Goal: Task Accomplishment & Management: Use online tool/utility

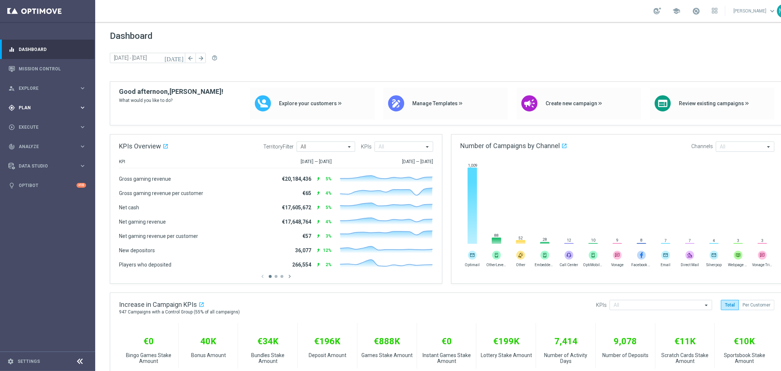
click at [35, 107] on span "Plan" at bounding box center [49, 107] width 60 height 4
click at [48, 179] on link "Realtime Triggers" at bounding box center [47, 178] width 57 height 6
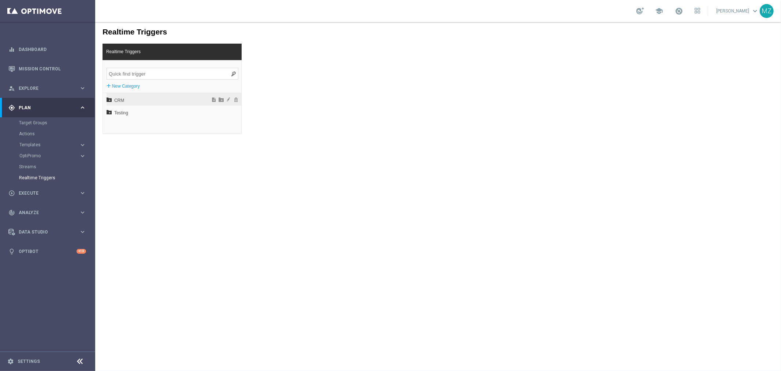
click at [108, 97] on icon at bounding box center [108, 98] width 5 height 5
click at [115, 137] on icon at bounding box center [112, 136] width 5 height 5
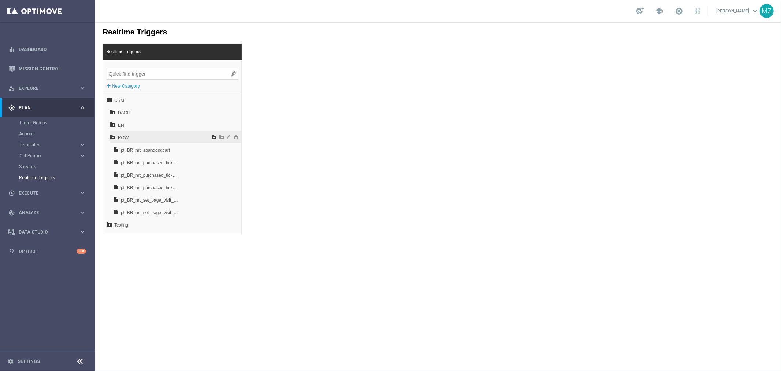
click at [215, 136] on span at bounding box center [213, 136] width 7 height 5
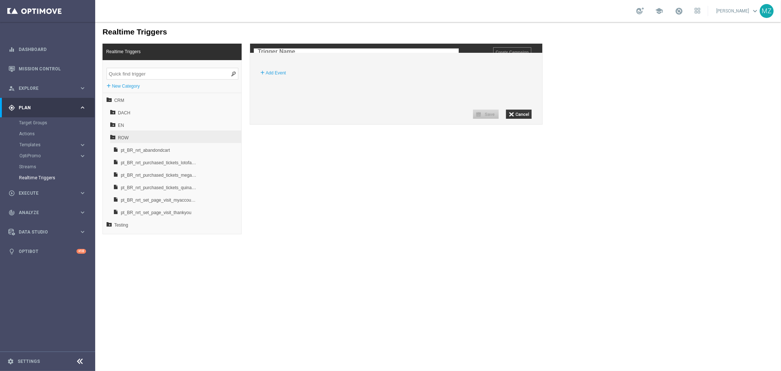
click at [306, 52] on input "text" at bounding box center [355, 51] width 205 height 7
type input "pt_BR_nrtpurchased_ticket"
click at [336, 49] on img at bounding box center [336, 50] width 4 height 5
type input "pt_BR_nrtpurchased_ticket_msena_turbo"
click at [415, 95] on div "Event Details + Add Event" at bounding box center [396, 83] width 292 height 46
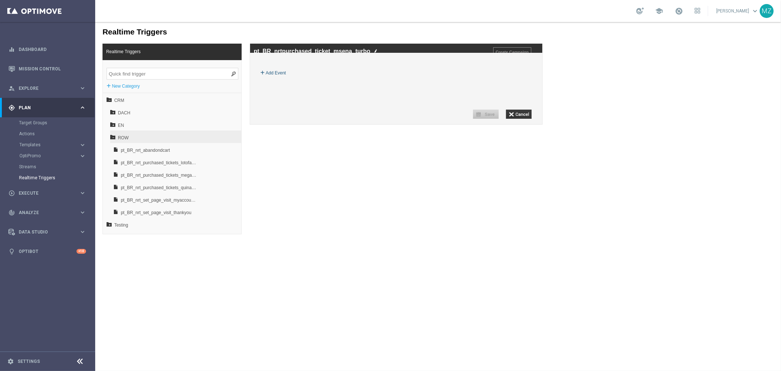
click at [277, 76] on label "Add Event" at bounding box center [276, 72] width 20 height 7
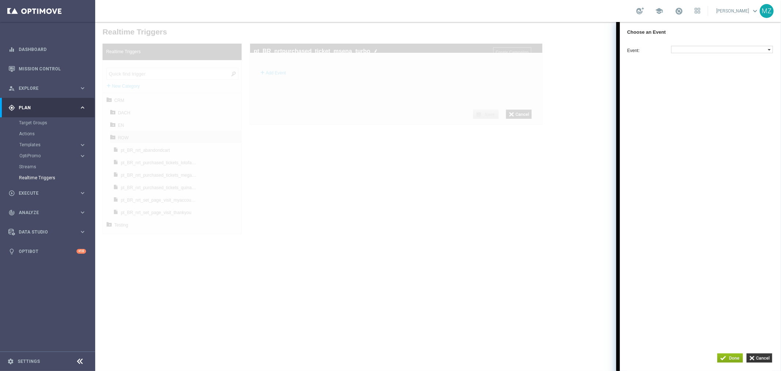
click at [690, 46] on label at bounding box center [719, 49] width 96 height 7
click at [698, 126] on input "search" at bounding box center [692, 123] width 39 height 7
type input "purc"
click at [687, 69] on li "nrt_purchased_tickets" at bounding box center [722, 74] width 102 height 12
click at [690, 125] on label at bounding box center [690, 122] width 38 height 7
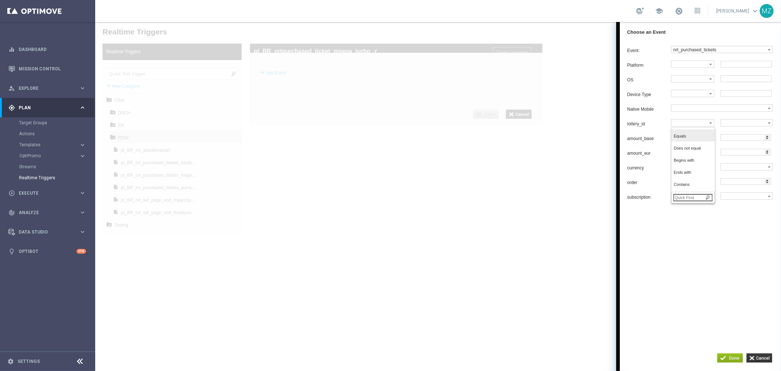
click at [696, 141] on label "Equals" at bounding box center [691, 136] width 41 height 10
click at [736, 126] on label at bounding box center [744, 122] width 47 height 7
click at [746, 201] on input "search" at bounding box center [742, 196] width 39 height 7
type input "me"
click at [738, 150] on span "megasena" at bounding box center [745, 147] width 44 height 5
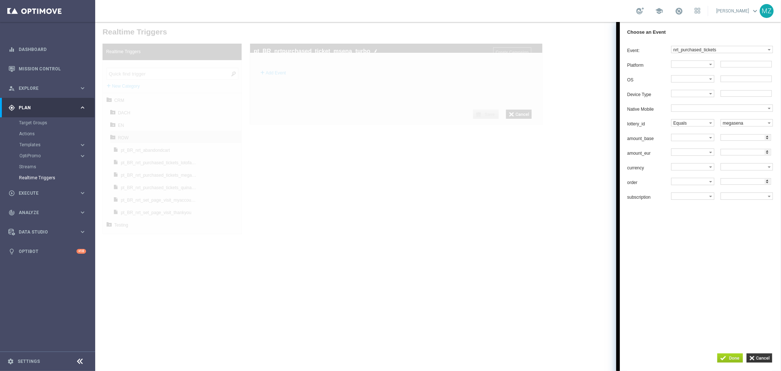
click at [730, 359] on input "button" at bounding box center [730, 357] width 26 height 9
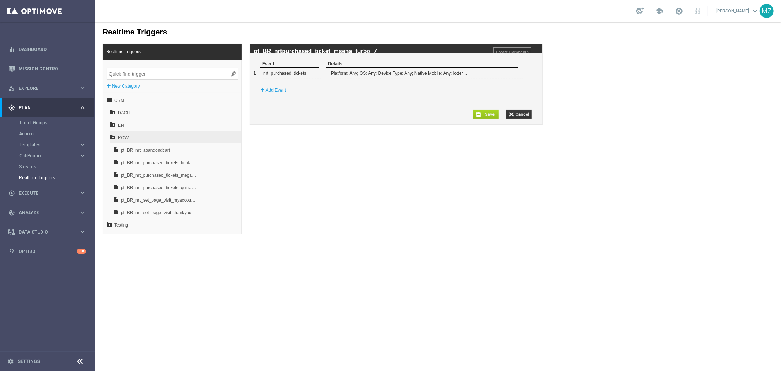
click at [491, 118] on input "button" at bounding box center [486, 113] width 26 height 9
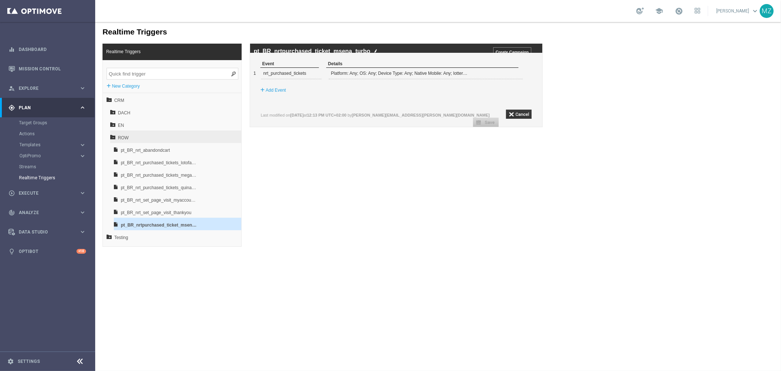
click at [375, 51] on img at bounding box center [376, 50] width 4 height 5
click at [285, 52] on input "pt_BR_nrtpurchased_ticket_msena_turbo" at bounding box center [355, 51] width 205 height 7
type input "pt_BR_nrt_purchased_ticket_msena_turbo"
click at [493, 121] on input "button" at bounding box center [486, 121] width 26 height 9
click at [379, 51] on img at bounding box center [379, 50] width 4 height 5
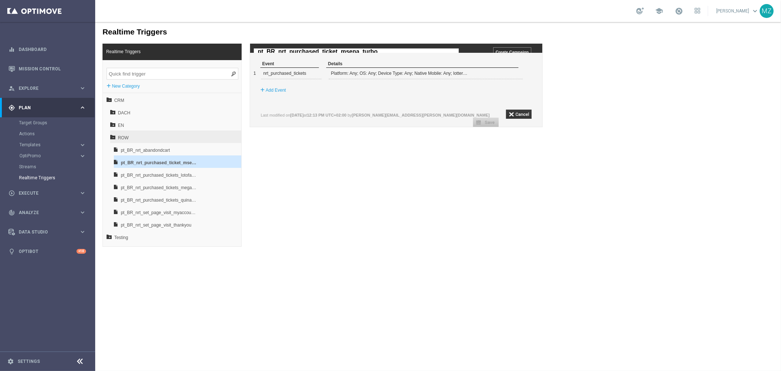
click at [379, 51] on input "pt_BR_nrt_purchased_ticket_msena_turbo" at bounding box center [355, 51] width 205 height 7
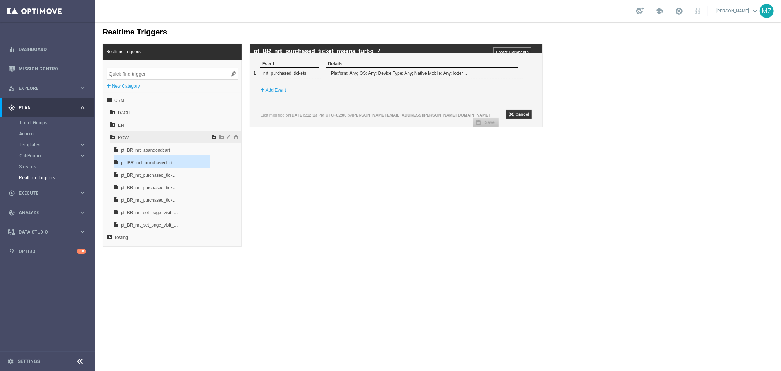
click at [214, 136] on span at bounding box center [213, 136] width 7 height 5
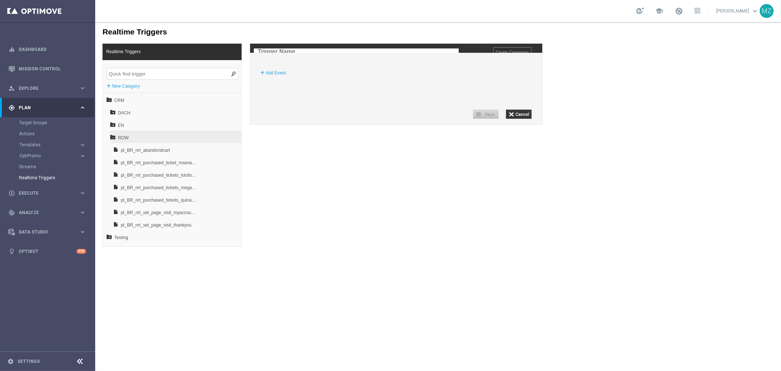
click at [279, 48] on input "text" at bounding box center [355, 51] width 205 height 7
type input "o"
type input "pt_BR_nrt_purchased_ticket_"
click at [341, 50] on img at bounding box center [342, 50] width 4 height 5
type input "pt_BR_nrt_purchased_ticket_quina_turbo"
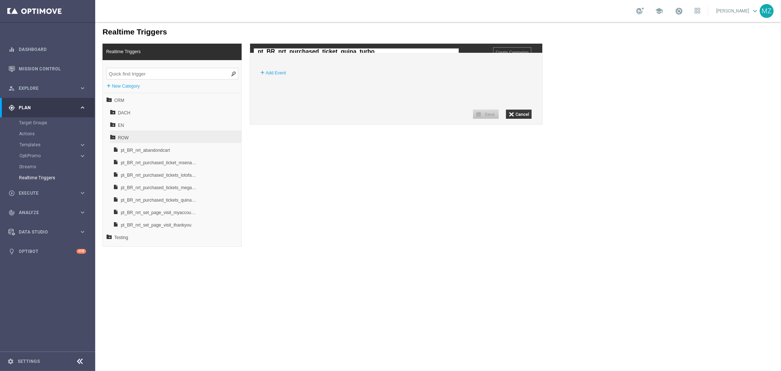
click at [374, 105] on div "Event Details + Add Event" at bounding box center [396, 83] width 292 height 46
click at [277, 76] on label "Add Event" at bounding box center [276, 72] width 20 height 7
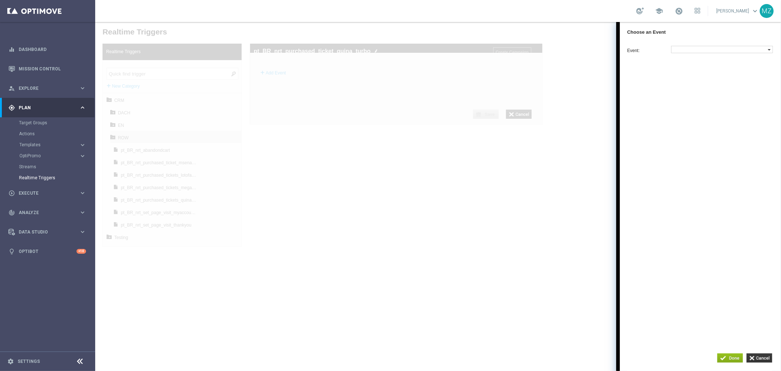
click at [689, 48] on label at bounding box center [719, 49] width 96 height 7
click at [682, 127] on input "search" at bounding box center [692, 123] width 39 height 7
type input "purch"
click at [705, 75] on span "nrt_purchased_tickets" at bounding box center [721, 74] width 94 height 5
click at [689, 126] on label at bounding box center [690, 122] width 38 height 7
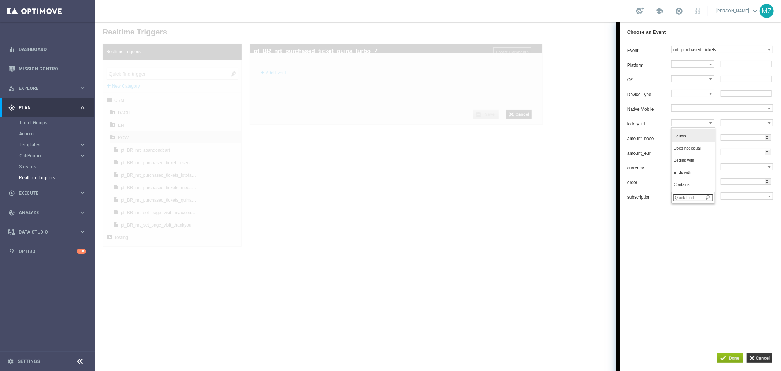
click at [692, 136] on label "Equals" at bounding box center [691, 136] width 41 height 10
click at [745, 126] on label at bounding box center [744, 122] width 47 height 7
click at [741, 201] on input "search" at bounding box center [742, 196] width 39 height 7
type input "qui"
click at [745, 138] on span "quina" at bounding box center [745, 135] width 44 height 5
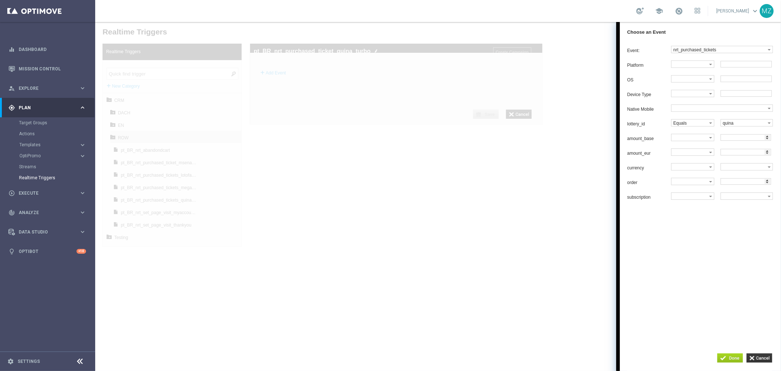
click at [727, 355] on input "button" at bounding box center [730, 357] width 26 height 9
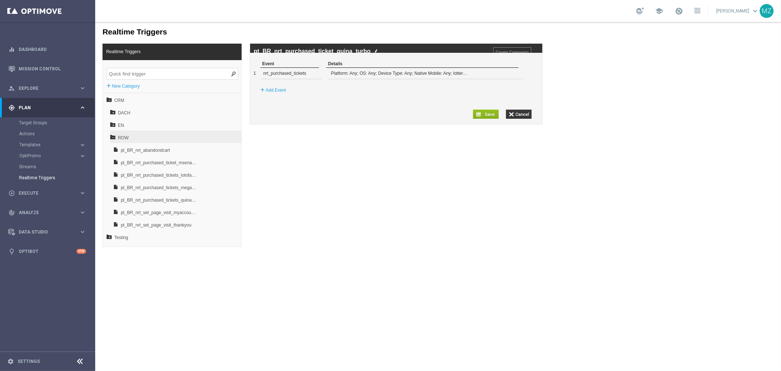
click at [376, 51] on img at bounding box center [376, 50] width 4 height 5
click at [376, 51] on input "pt_BR_nrt_purchased_ticket_quina_turbo" at bounding box center [355, 51] width 205 height 7
click at [489, 118] on input "button" at bounding box center [486, 113] width 26 height 9
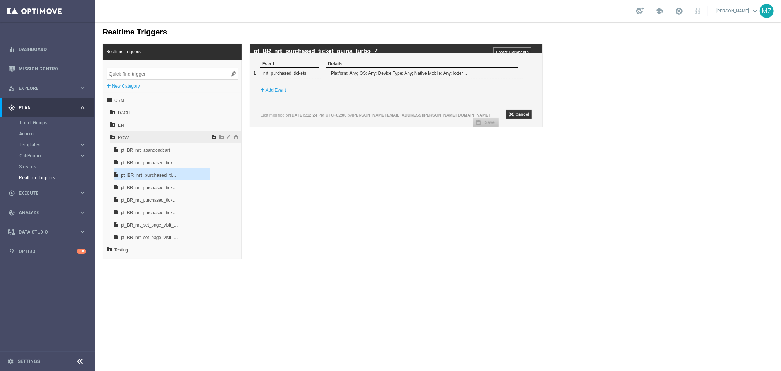
click at [215, 136] on span at bounding box center [213, 136] width 7 height 5
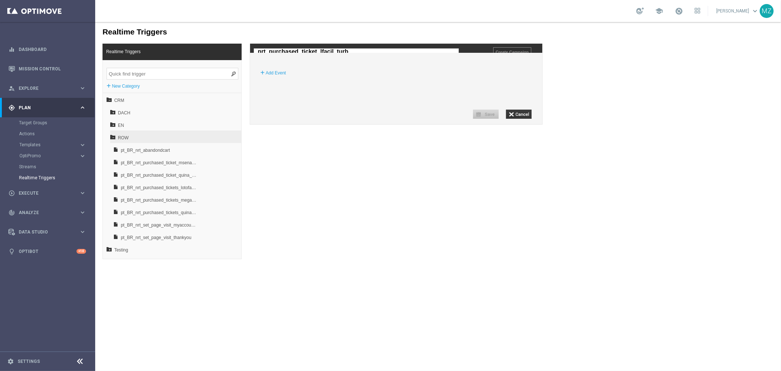
type input "nrt_purchased_ticket_lfacil_turbo"
click at [378, 79] on div "+ Add Event" at bounding box center [399, 72] width 286 height 13
click at [276, 76] on label "Add Event" at bounding box center [276, 72] width 20 height 7
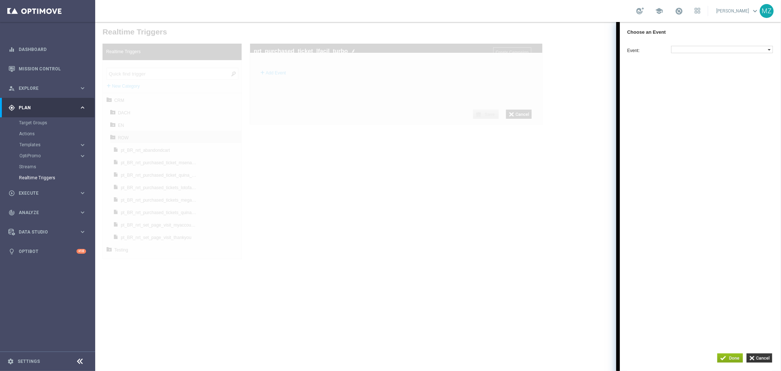
click at [678, 48] on label at bounding box center [719, 49] width 96 height 7
click at [684, 52] on label at bounding box center [719, 49] width 96 height 7
click at [684, 47] on label at bounding box center [719, 49] width 96 height 7
click at [686, 127] on input "search" at bounding box center [692, 123] width 39 height 7
type input "pur"
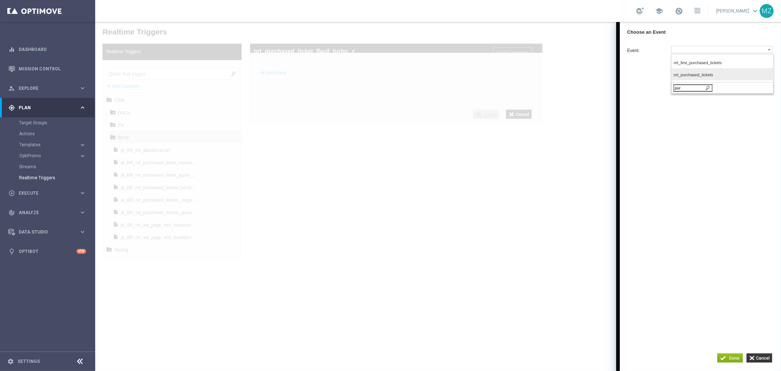
click at [686, 75] on span "nrt_purchased_tickets" at bounding box center [721, 74] width 94 height 5
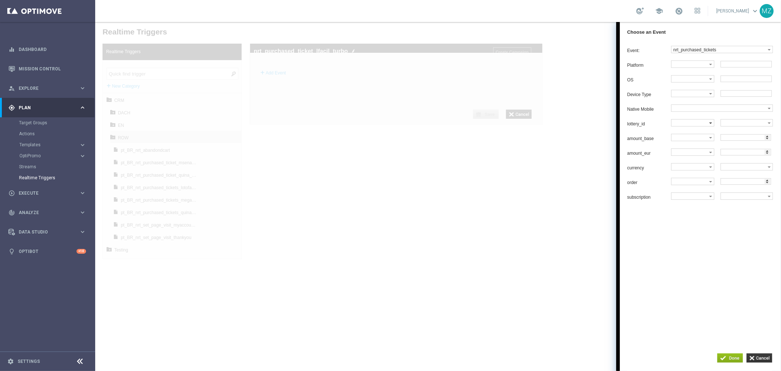
click at [691, 126] on label at bounding box center [690, 122] width 38 height 7
click at [690, 138] on span "Equals" at bounding box center [691, 135] width 35 height 5
click at [737, 125] on label at bounding box center [744, 122] width 47 height 7
click at [740, 201] on input "search" at bounding box center [742, 196] width 39 height 7
type input "fac"
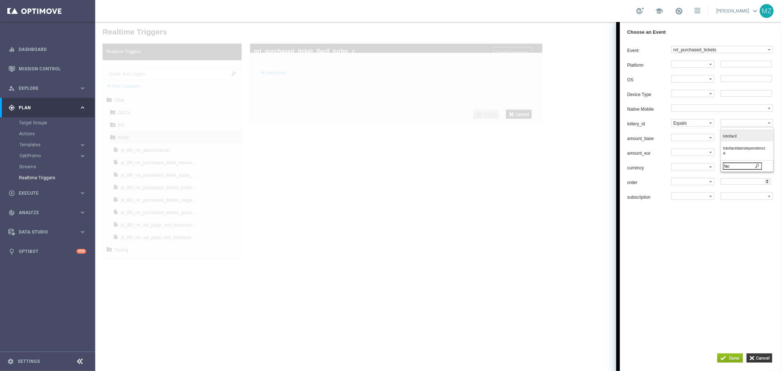
click at [748, 138] on span "lotofacil" at bounding box center [745, 135] width 44 height 5
click at [734, 356] on input "button" at bounding box center [730, 357] width 26 height 9
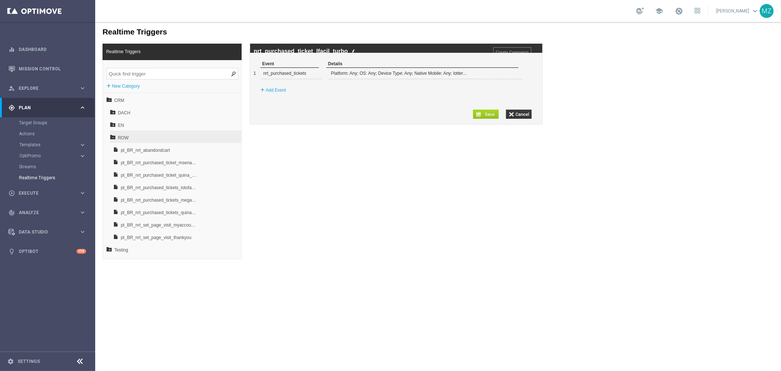
click at [488, 118] on input "button" at bounding box center [486, 113] width 26 height 9
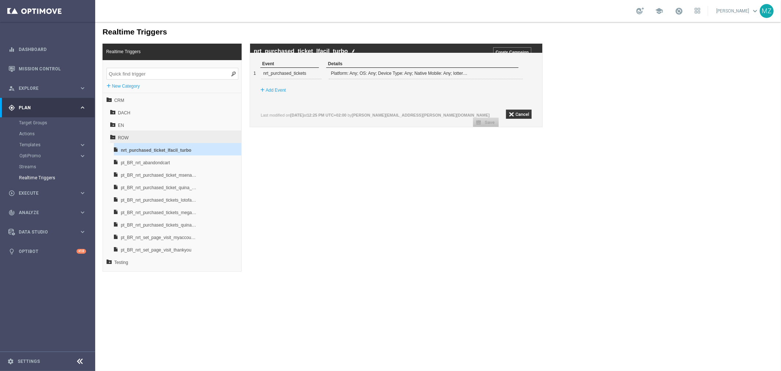
click at [352, 49] on img at bounding box center [353, 50] width 4 height 5
click at [352, 49] on input "nrt_purchased_ticket_lfacil_turbo" at bounding box center [355, 51] width 205 height 7
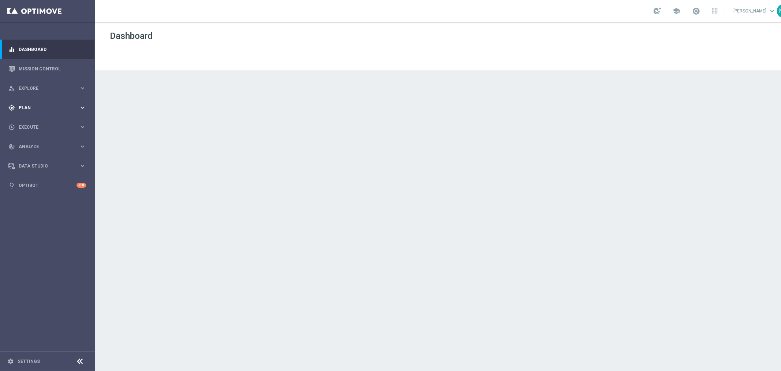
click at [46, 103] on div "gps_fixed Plan keyboard_arrow_right" at bounding box center [47, 107] width 94 height 19
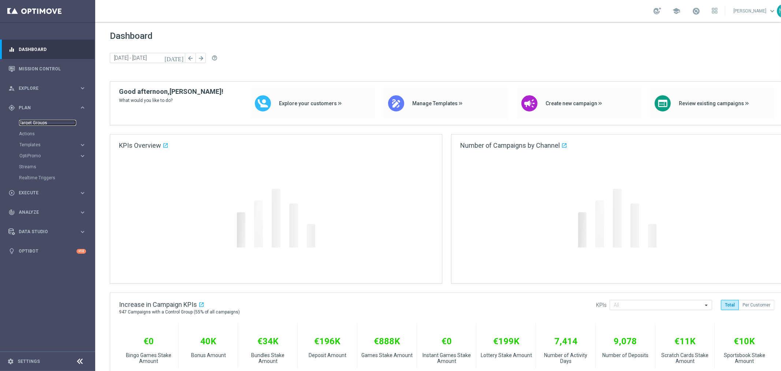
click at [37, 122] on link "Target Groups" at bounding box center [47, 123] width 57 height 6
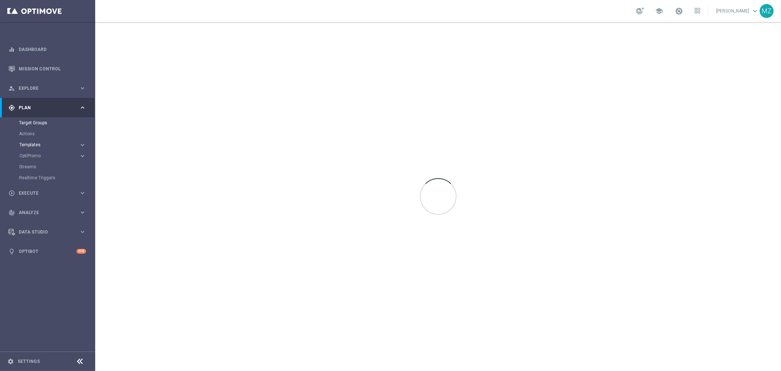
click at [40, 145] on span "Templates" at bounding box center [45, 144] width 52 height 4
click at [34, 153] on link "Optimail" at bounding box center [49, 156] width 53 height 6
click at [131, 52] on icon "arrow_drop_down" at bounding box center [133, 51] width 6 height 7
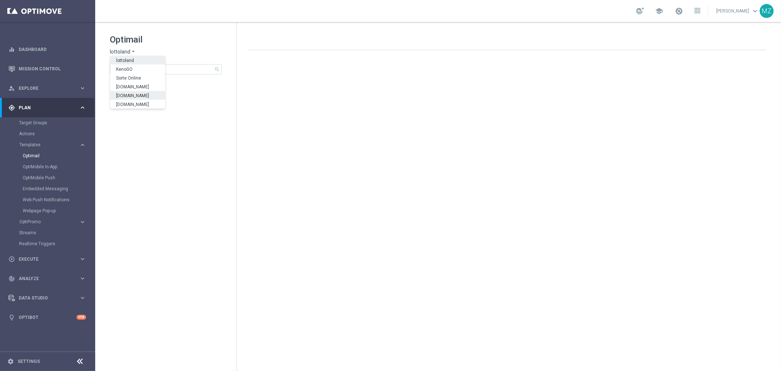
click at [0, 0] on span "[DOMAIN_NAME]" at bounding box center [0, 0] width 0 height 0
click at [149, 52] on icon "arrow_drop_down" at bounding box center [152, 51] width 6 height 7
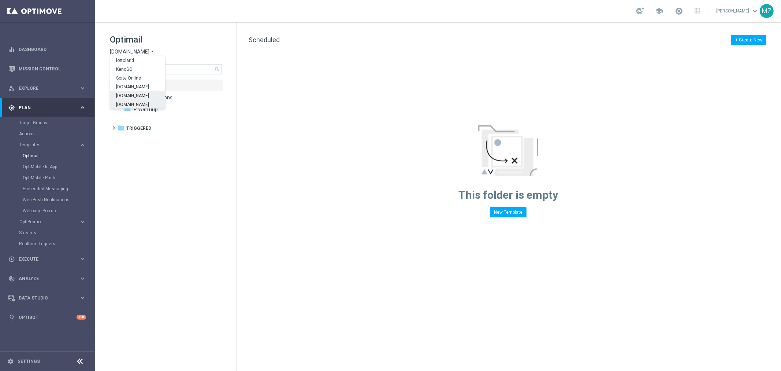
click at [0, 0] on span "[DOMAIN_NAME]" at bounding box center [0, 0] width 0 height 0
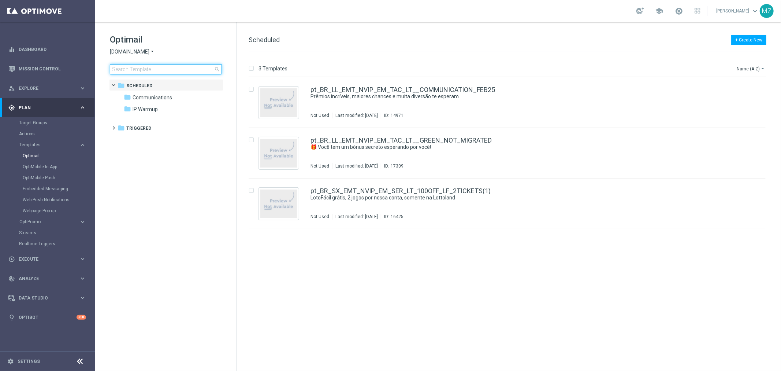
click at [160, 73] on input at bounding box center [166, 69] width 112 height 10
type input "BR_LOT__TURBOSENA__ALL_EMA_T&T_LT"
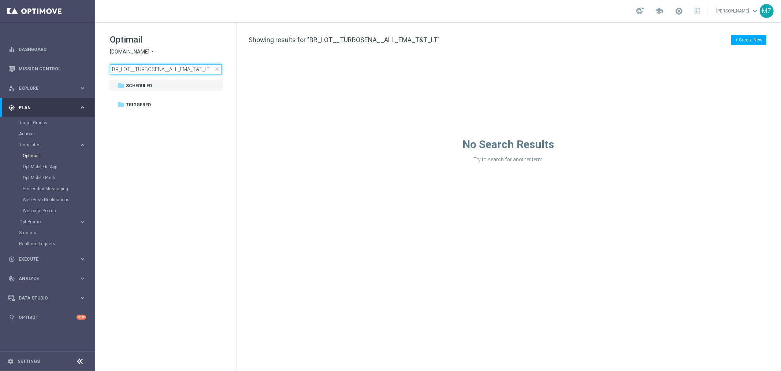
click at [159, 68] on input "BR_LOT__TURBOSENA__ALL_EMA_T&T_LT" at bounding box center [166, 69] width 112 height 10
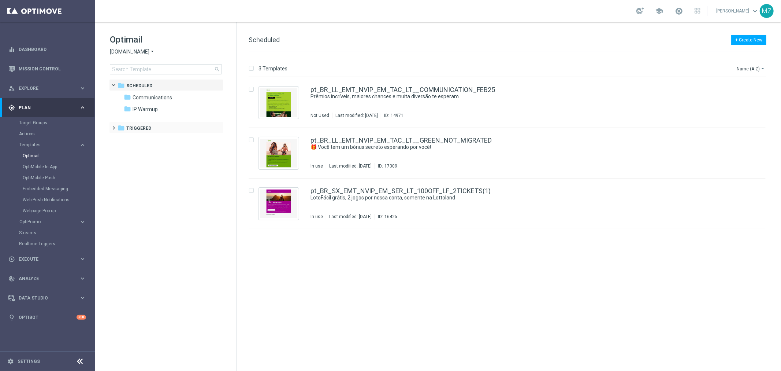
click at [114, 126] on span at bounding box center [112, 124] width 3 height 3
click at [119, 138] on span at bounding box center [119, 136] width 3 height 3
click at [126, 149] on span at bounding box center [126, 148] width 3 height 3
click at [173, 189] on span "ROW nrt_purchased_tickets" at bounding box center [178, 187] width 63 height 7
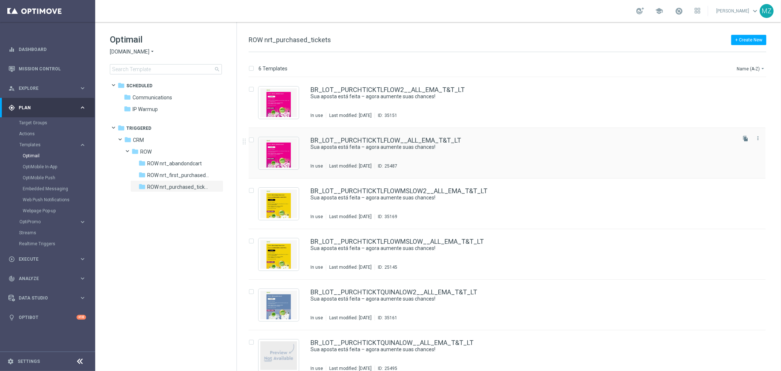
scroll to position [10, 0]
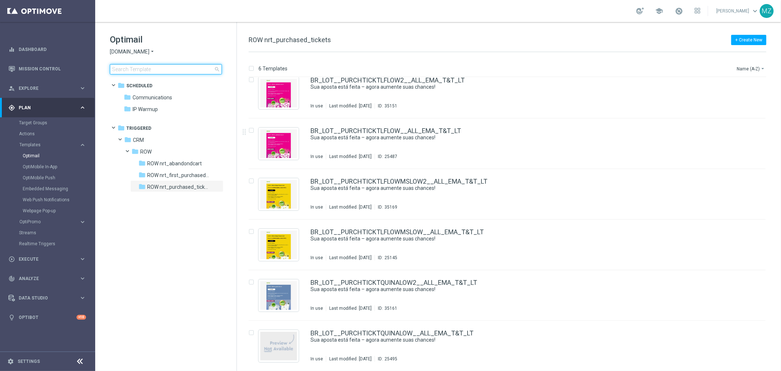
click at [169, 71] on input at bounding box center [166, 69] width 112 height 10
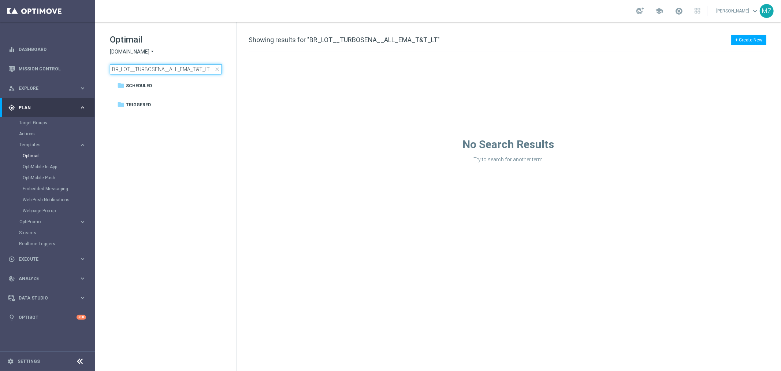
type input "BR_LOT__TURBOSENA__ALL_EMA_T&T_LT"
click at [152, 50] on icon "arrow_drop_down" at bounding box center [152, 51] width 6 height 7
click at [0, 0] on span "[DOMAIN_NAME]" at bounding box center [0, 0] width 0 height 0
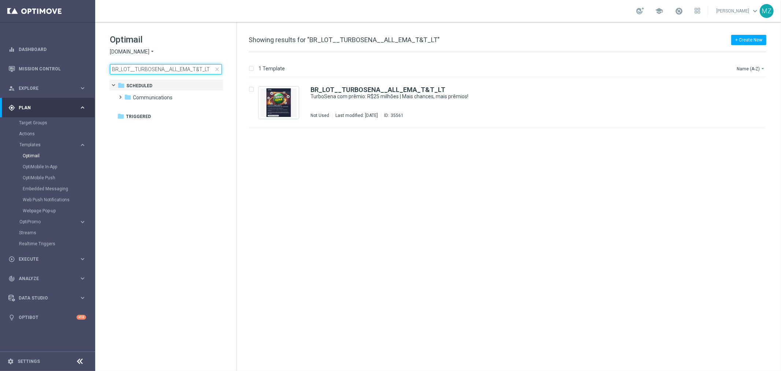
click at [155, 71] on input "BR_LOT__TURBOSENA__ALL_EMA_T&T_LT" at bounding box center [166, 69] width 112 height 10
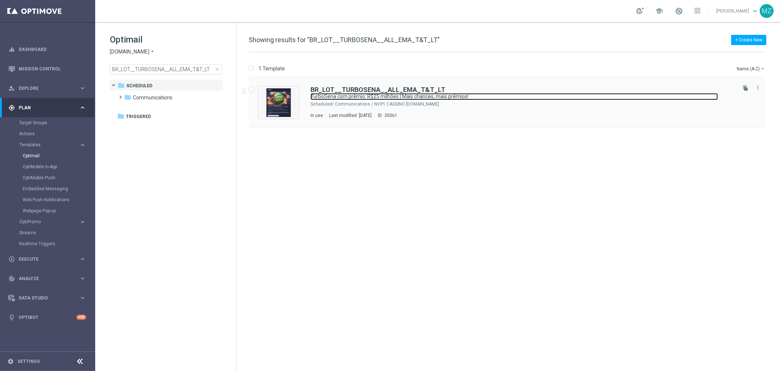
click at [343, 99] on link "TurboSena com prêmio: R$25 milhões | Mais chances, mais prêmios!" at bounding box center [515, 96] width 408 height 7
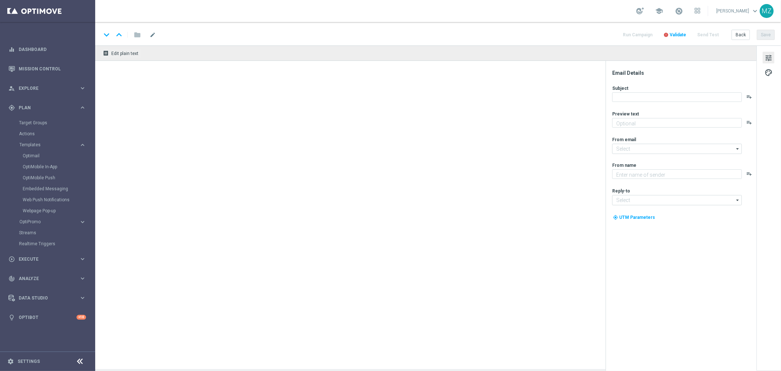
type textarea "Ganhe em um instantâneo com TurboSena"
type input "mail@crm.lottoland.bet.br"
type textarea "Lottoland"
type input "contato@lottoland.bet.br"
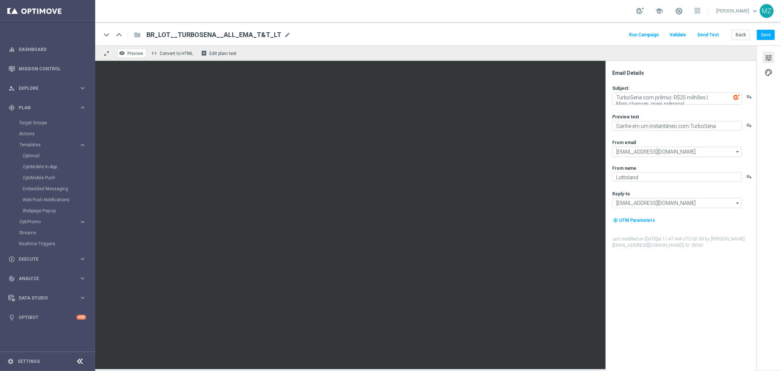
click at [134, 51] on span "Preview" at bounding box center [135, 53] width 16 height 5
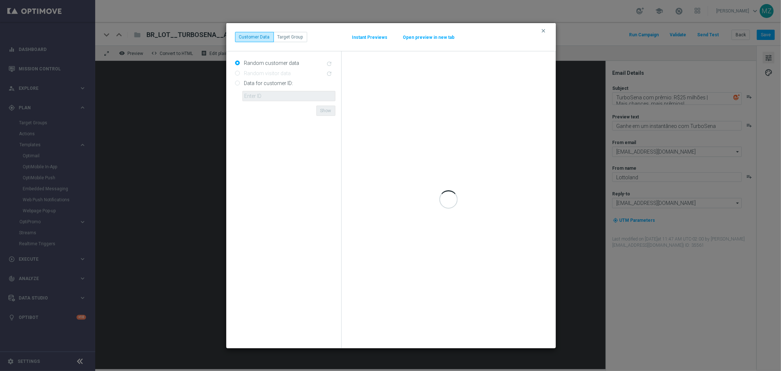
click at [236, 83] on input "Data for customer ID:" at bounding box center [237, 83] width 5 height 5
radio input "true"
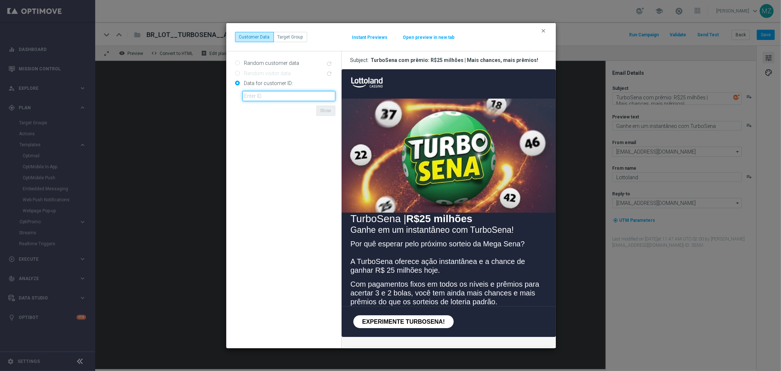
click at [265, 98] on input "text" at bounding box center [288, 96] width 93 height 10
paste input "19850415"
type input "19850415"
click at [331, 106] on button "Show" at bounding box center [325, 110] width 19 height 10
drag, startPoint x: 388, startPoint y: 86, endPoint x: 367, endPoint y: 84, distance: 21.0
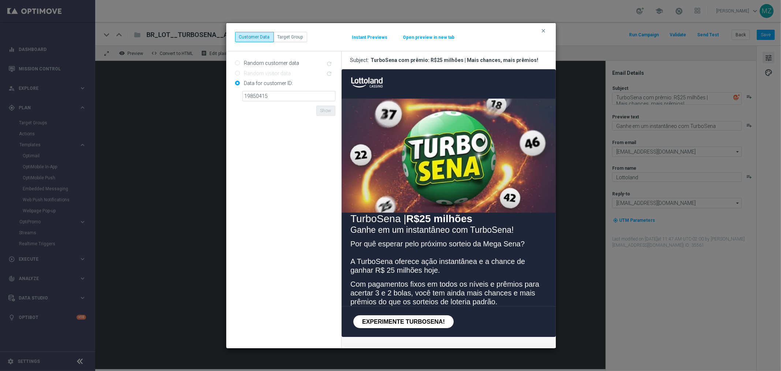
click at [367, 84] on div at bounding box center [448, 82] width 197 height 12
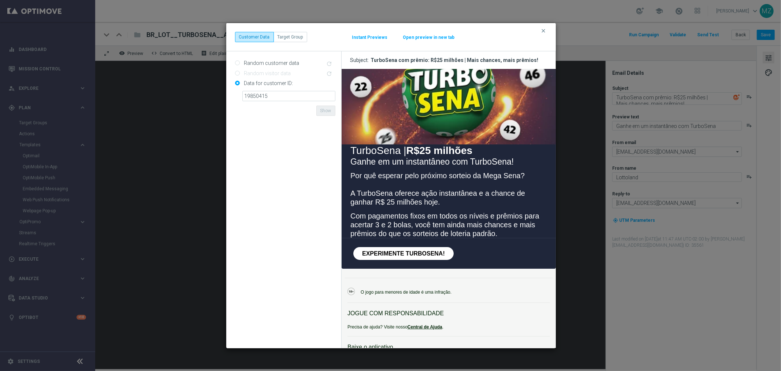
scroll to position [81, 0]
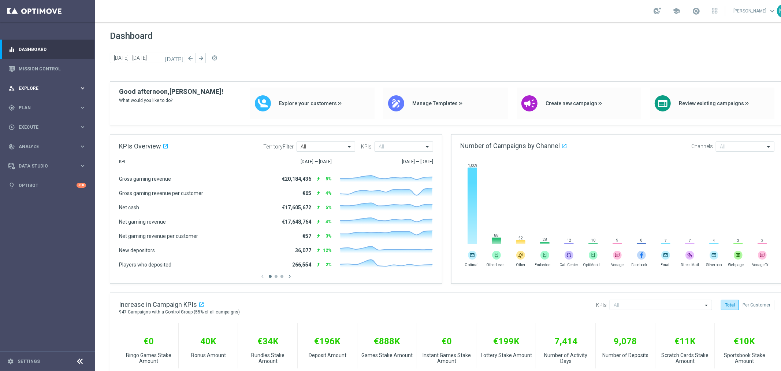
click at [49, 84] on div "person_search Explore keyboard_arrow_right" at bounding box center [47, 87] width 94 height 19
click at [43, 196] on span "Plan" at bounding box center [49, 195] width 60 height 4
click at [48, 144] on span "Templates" at bounding box center [45, 144] width 52 height 4
click at [37, 155] on link "Optimail" at bounding box center [49, 156] width 53 height 6
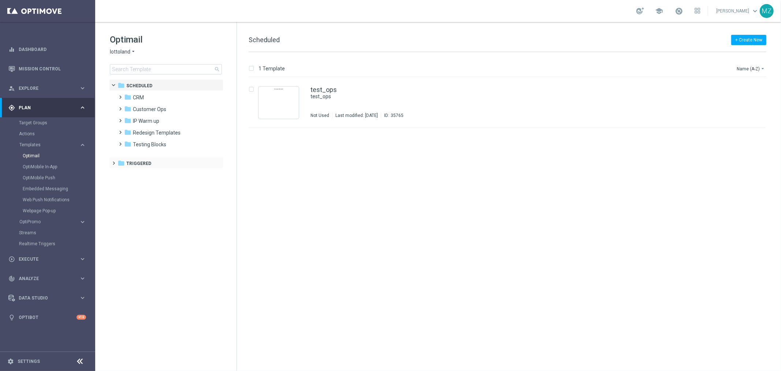
click at [112, 161] on span at bounding box center [112, 159] width 3 height 3
click at [129, 53] on span "lottoland" at bounding box center [120, 51] width 21 height 7
click at [0, 0] on span "[DOMAIN_NAME]" at bounding box center [0, 0] width 0 height 0
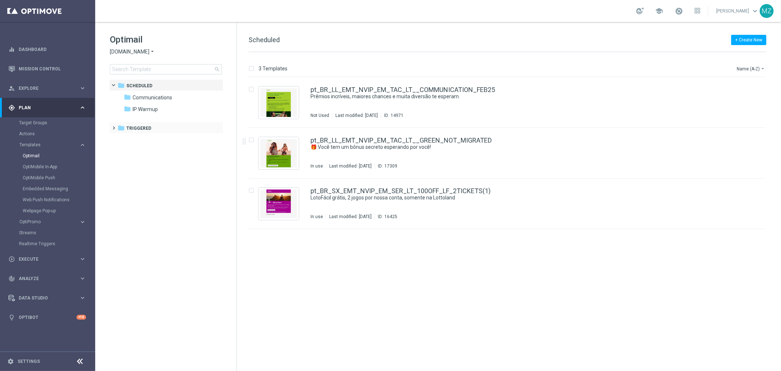
click at [114, 126] on span at bounding box center [112, 124] width 3 height 3
click at [119, 138] on span at bounding box center [119, 136] width 3 height 3
click at [126, 149] on span at bounding box center [126, 148] width 3 height 3
click at [186, 185] on span "ROW nrt_purchased_tickets" at bounding box center [178, 187] width 63 height 7
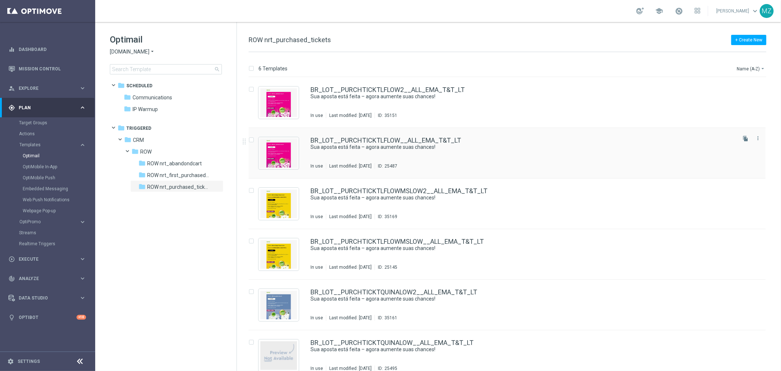
click at [471, 141] on div "BR_LOT__PURCHTICKTLFLOW__ALL_EMA_T&T_LT" at bounding box center [523, 140] width 425 height 7
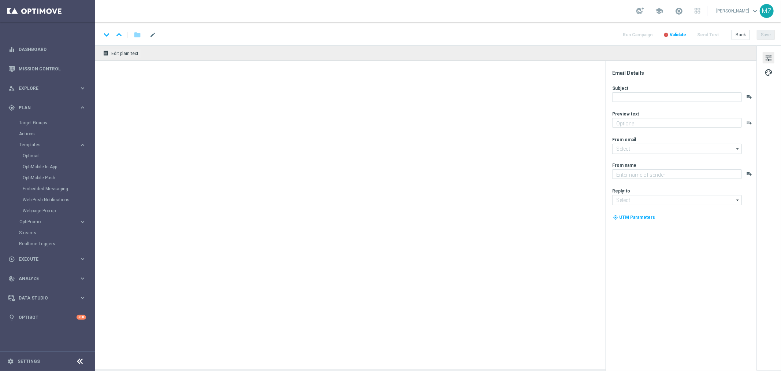
type textarea "Só hoje: leve 3 bilhetes pagando apenas 2!"
type input "[EMAIL_ADDRESS][DOMAIN_NAME]"
type textarea "[DOMAIN_NAME]"
type input "[EMAIL_ADDRESS][DOMAIN_NAME]"
